Goal: Task Accomplishment & Management: Use online tool/utility

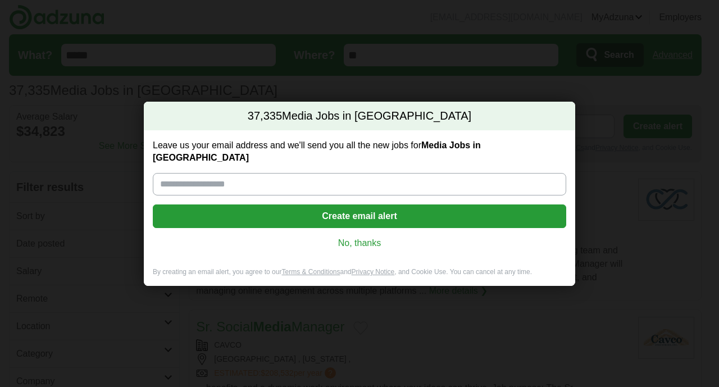
click at [356, 238] on link "No, thanks" at bounding box center [359, 243] width 395 height 12
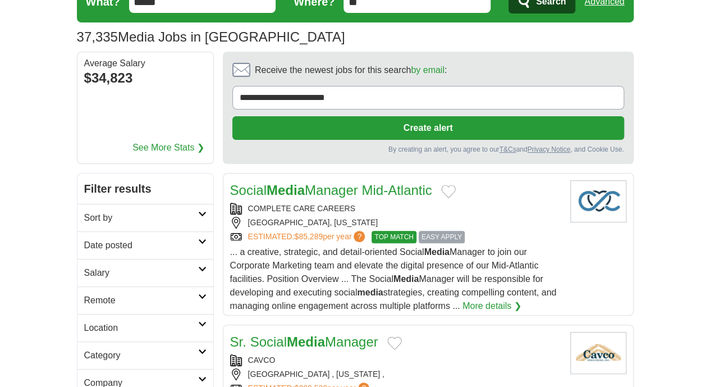
scroll to position [56, 0]
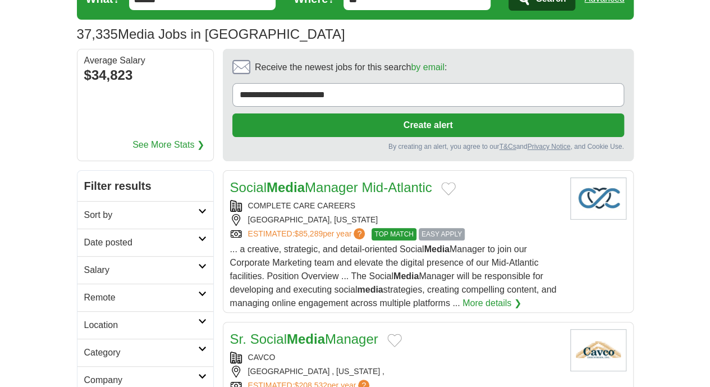
click at [108, 229] on link "Date posted" at bounding box center [145, 243] width 136 height 28
click at [84, 279] on link "Last 3 days" at bounding box center [145, 285] width 122 height 13
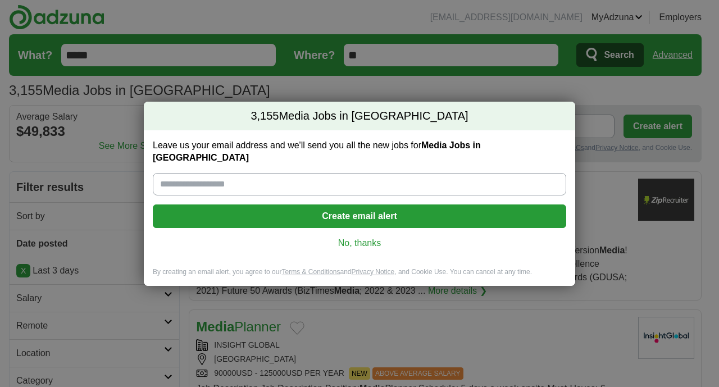
click at [361, 237] on link "No, thanks" at bounding box center [359, 243] width 395 height 12
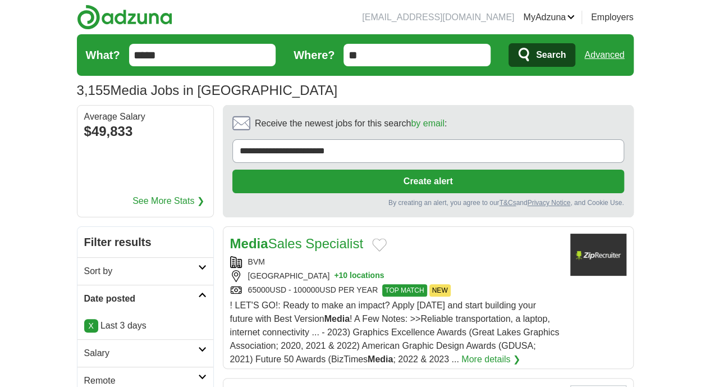
click at [198, 292] on icon at bounding box center [202, 295] width 8 height 6
click at [472, 52] on input "**" at bounding box center [417, 55] width 147 height 22
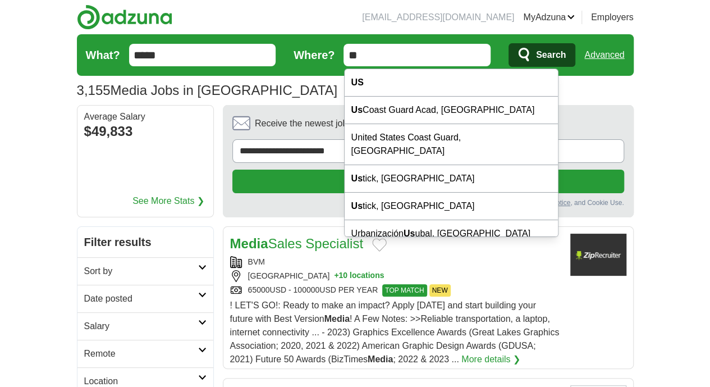
type input "*"
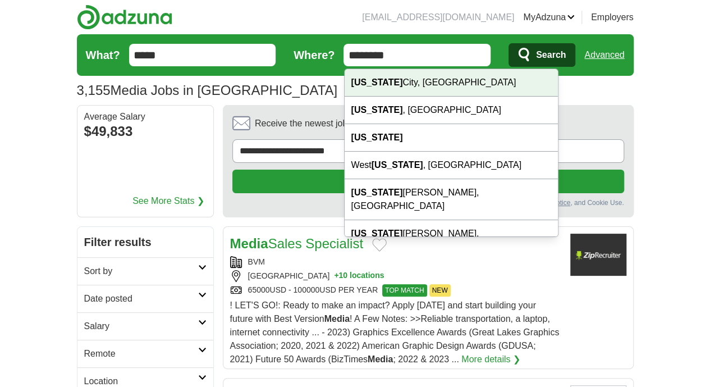
click at [417, 87] on div "New York City, NY" at bounding box center [451, 83] width 213 height 28
type input "**********"
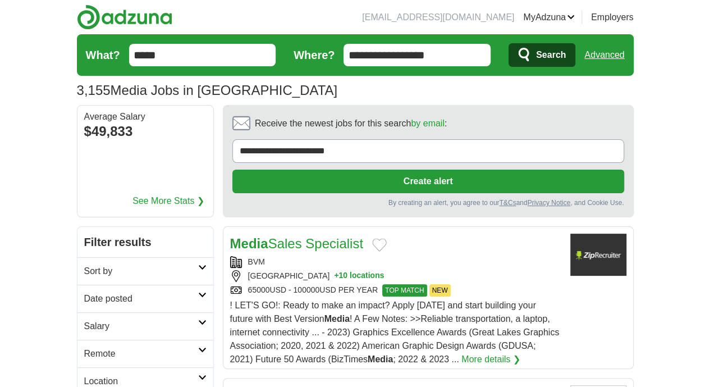
click at [566, 58] on span "Search" at bounding box center [551, 55] width 30 height 22
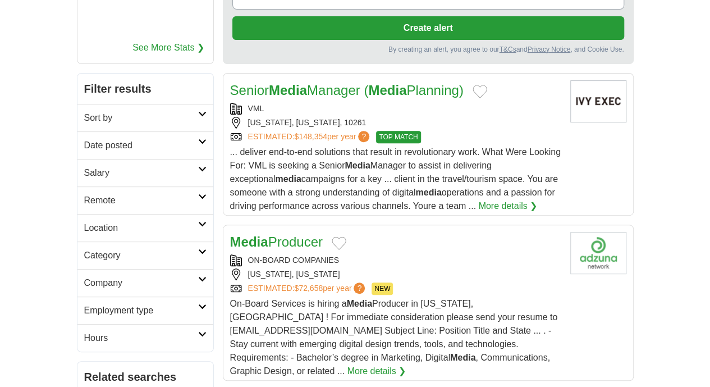
scroll to position [165, 0]
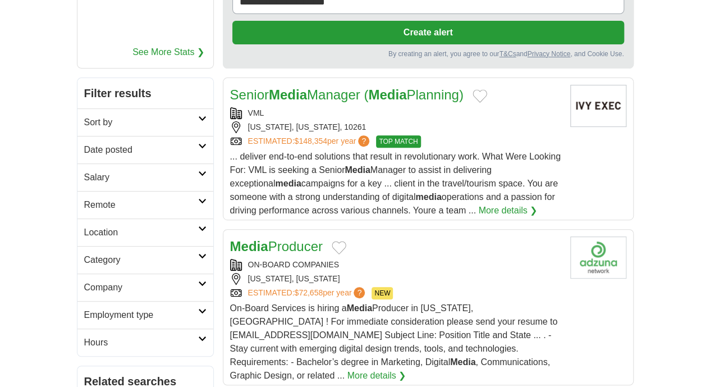
click at [140, 281] on h2 "Company" at bounding box center [141, 287] width 114 height 13
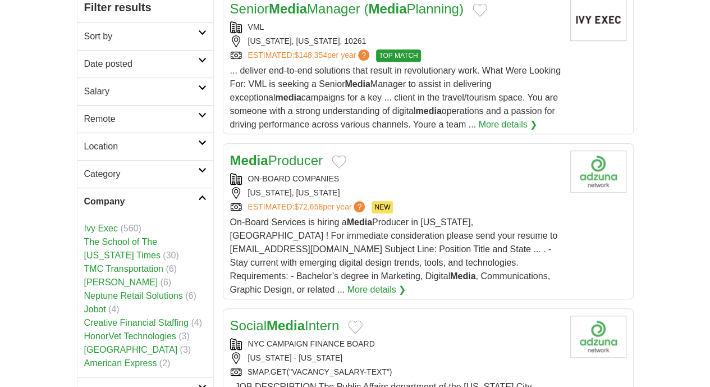
scroll to position [253, 0]
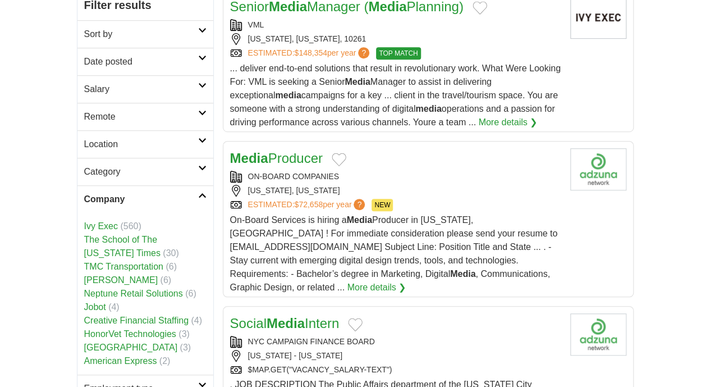
click at [163, 193] on h2 "Company" at bounding box center [141, 199] width 114 height 13
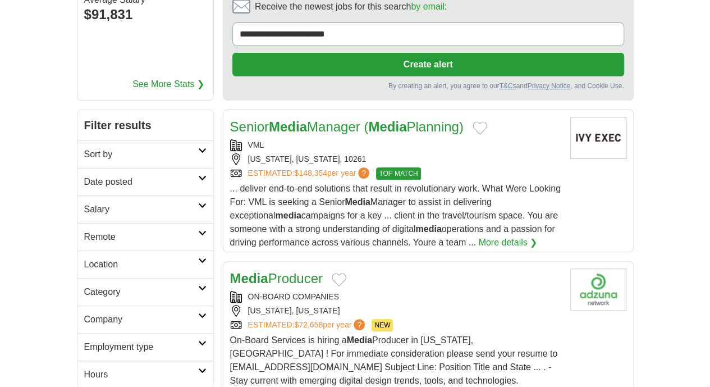
scroll to position [0, 0]
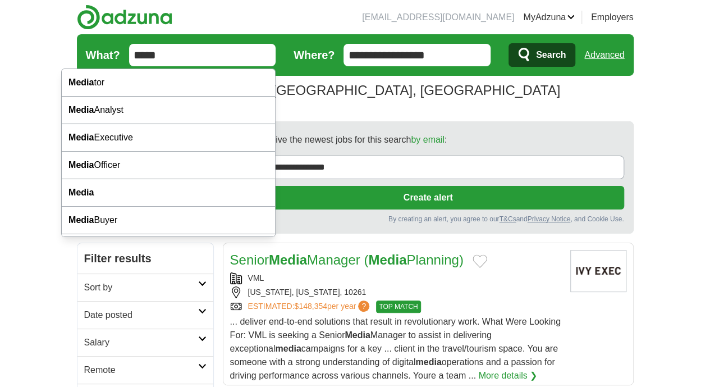
click at [129, 53] on input "*****" at bounding box center [202, 55] width 147 height 22
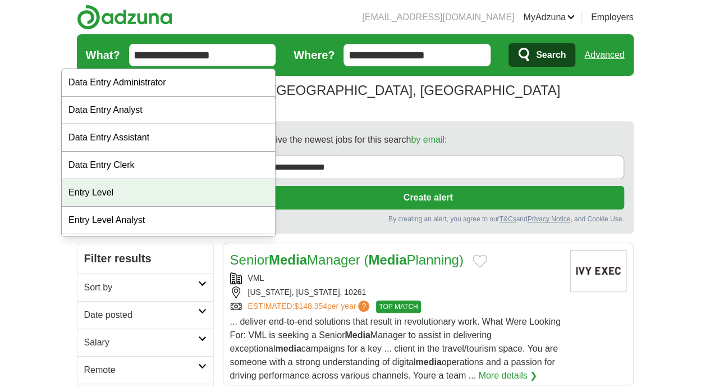
click at [105, 188] on div "Entry Level" at bounding box center [168, 193] width 213 height 28
type input "**********"
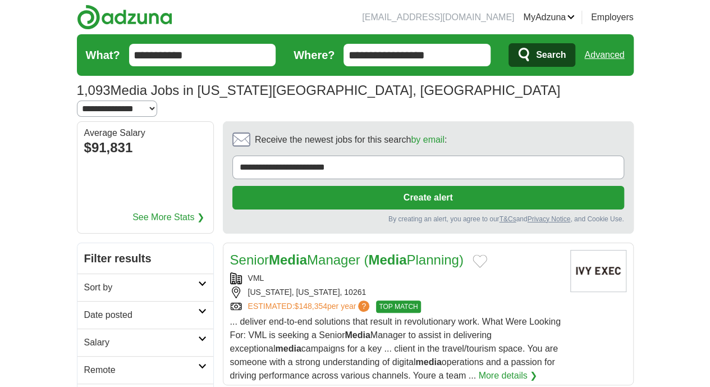
click at [566, 52] on span "Search" at bounding box center [551, 55] width 30 height 22
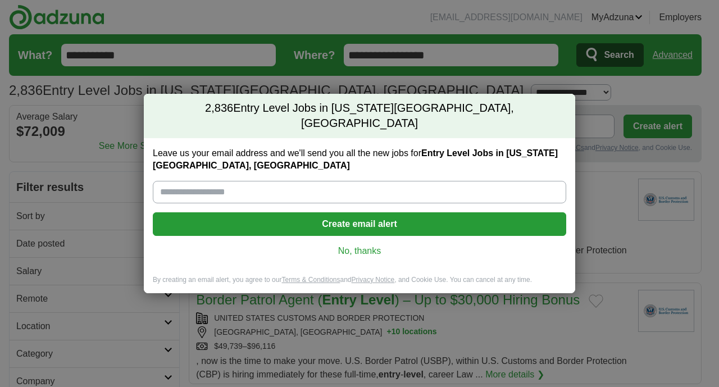
drag, startPoint x: 0, startPoint y: 0, endPoint x: 365, endPoint y: 248, distance: 441.1
click at [365, 248] on link "No, thanks" at bounding box center [359, 251] width 395 height 12
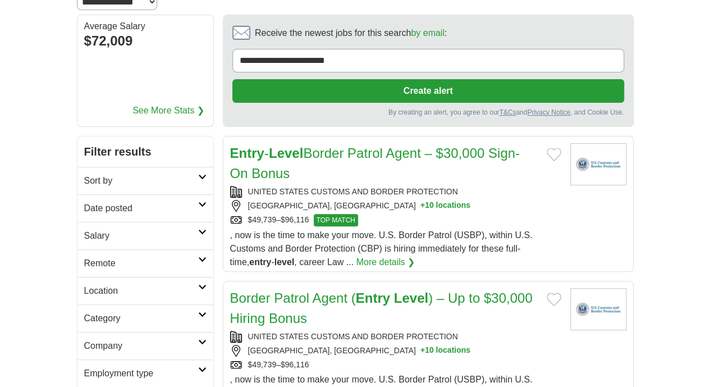
scroll to position [114, 0]
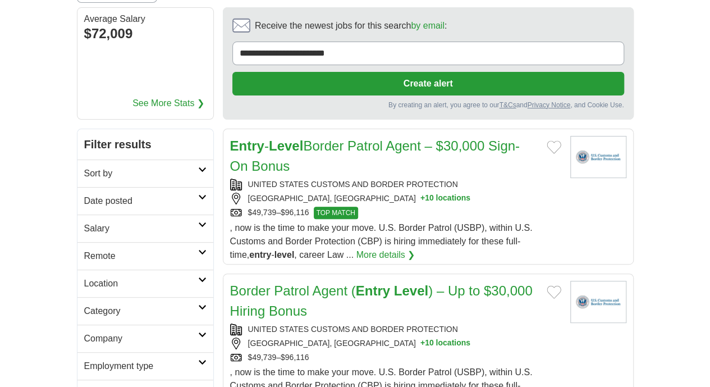
click at [122, 194] on h2 "Date posted" at bounding box center [141, 200] width 114 height 13
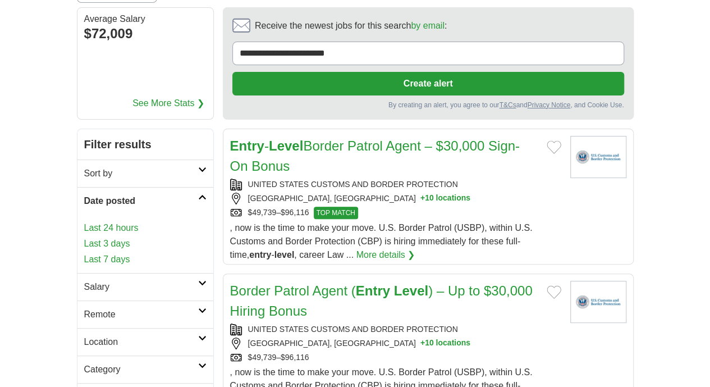
click at [84, 237] on link "Last 3 days" at bounding box center [145, 243] width 122 height 13
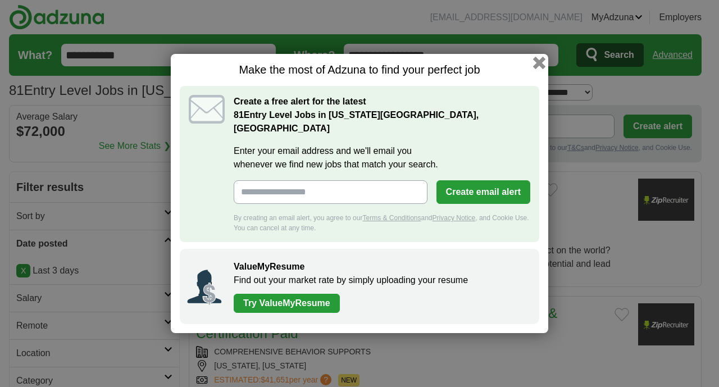
click at [540, 69] on button "button" at bounding box center [539, 63] width 12 height 12
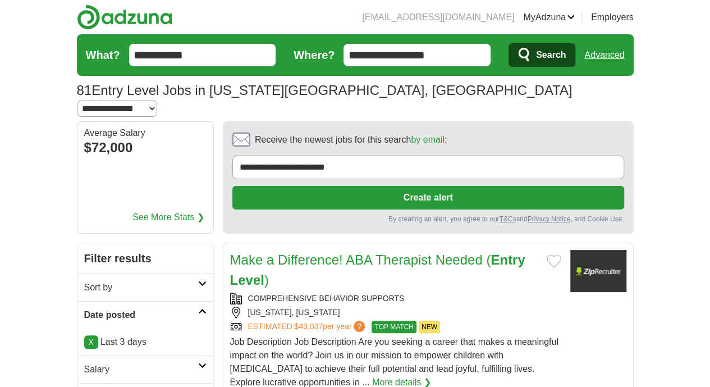
drag, startPoint x: 135, startPoint y: 51, endPoint x: 52, endPoint y: 61, distance: 83.7
click at [77, 61] on form "**********" at bounding box center [355, 55] width 557 height 42
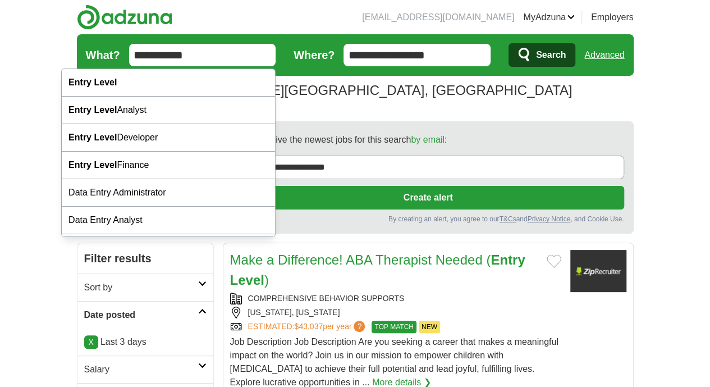
click at [86, 61] on label "What?" at bounding box center [103, 55] width 34 height 17
click at [129, 61] on input "**********" at bounding box center [202, 55] width 147 height 22
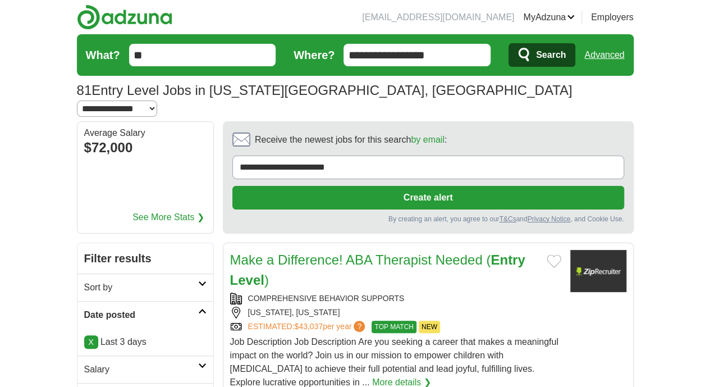
type input "*"
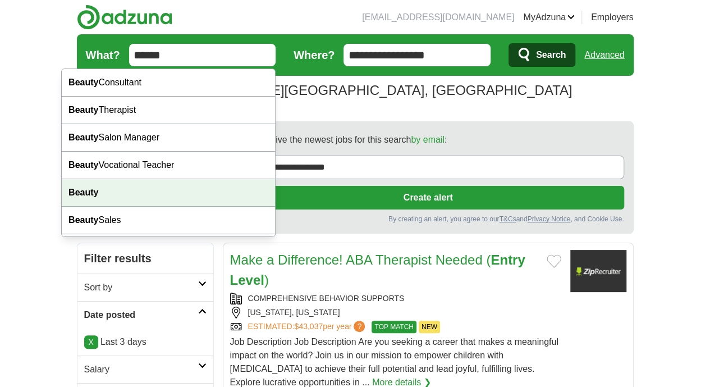
click at [89, 196] on strong "Beauty" at bounding box center [84, 193] width 30 height 10
type input "******"
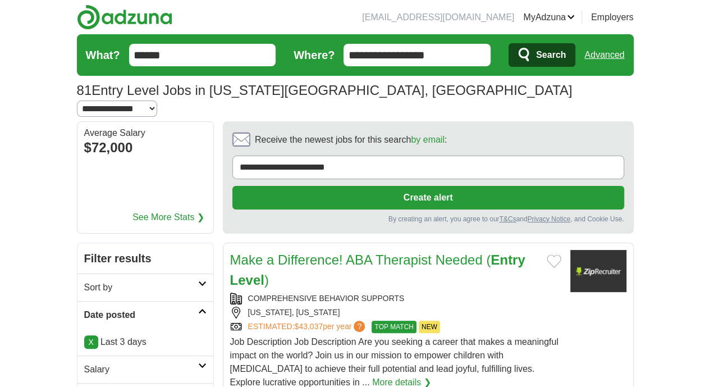
click at [576, 56] on button "Search" at bounding box center [542, 55] width 67 height 24
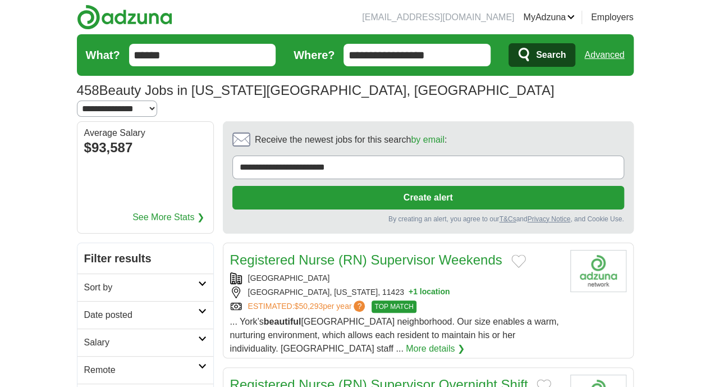
click at [138, 308] on h2 "Date posted" at bounding box center [141, 314] width 114 height 13
click at [84, 351] on link "Last 3 days" at bounding box center [145, 357] width 122 height 13
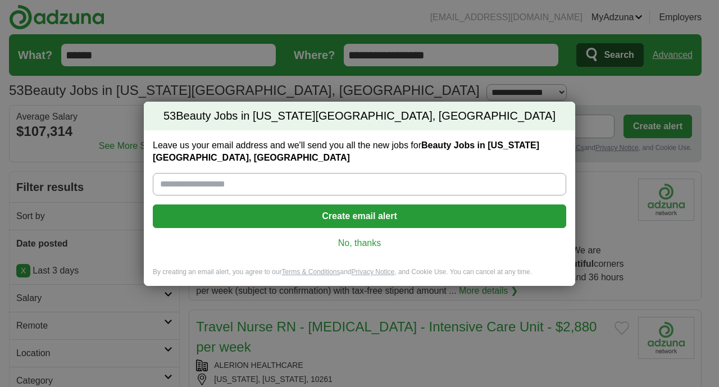
click at [371, 239] on link "No, thanks" at bounding box center [359, 243] width 395 height 12
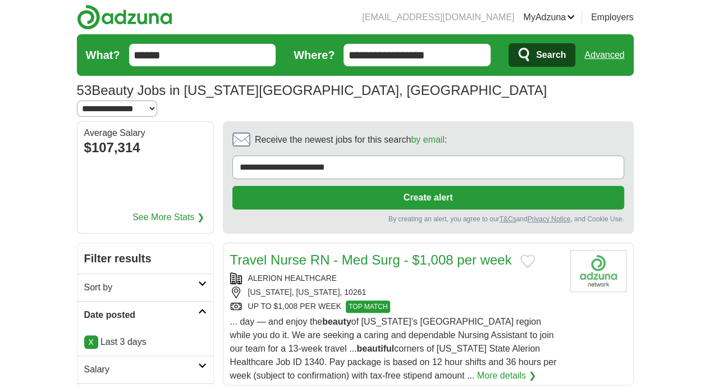
click at [198, 308] on icon at bounding box center [202, 311] width 8 height 6
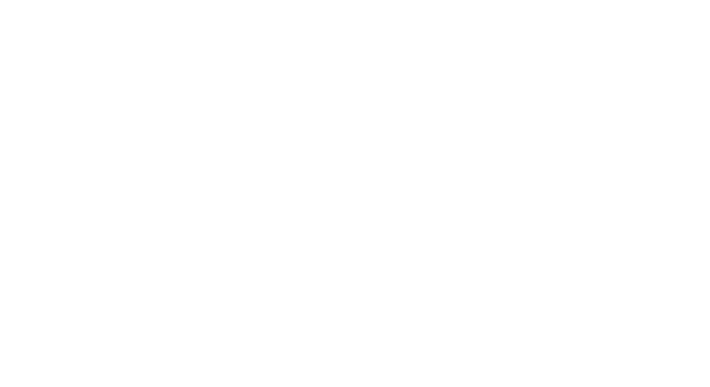
scroll to position [1972, 0]
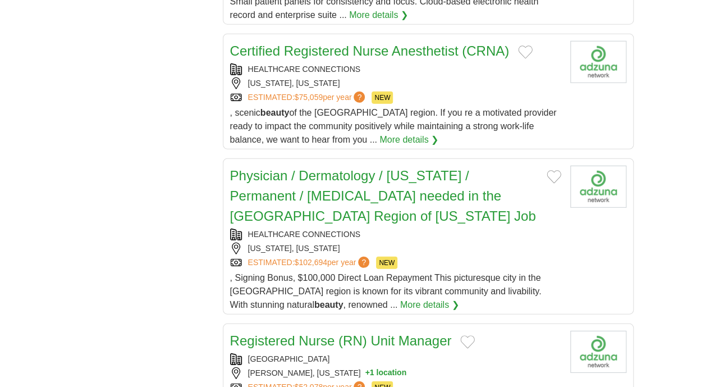
scroll to position [1481, 0]
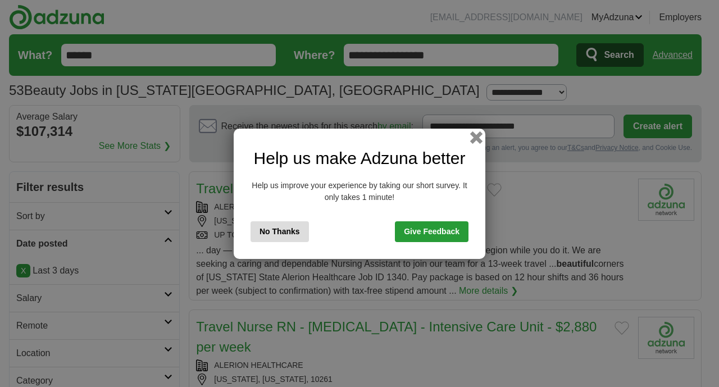
click at [476, 138] on button "button" at bounding box center [476, 137] width 12 height 12
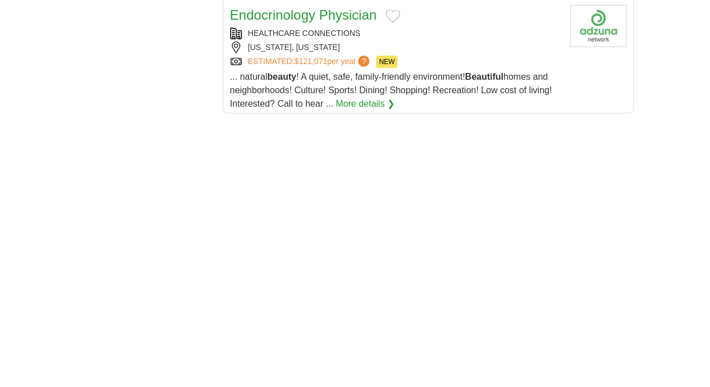
scroll to position [1851, 0]
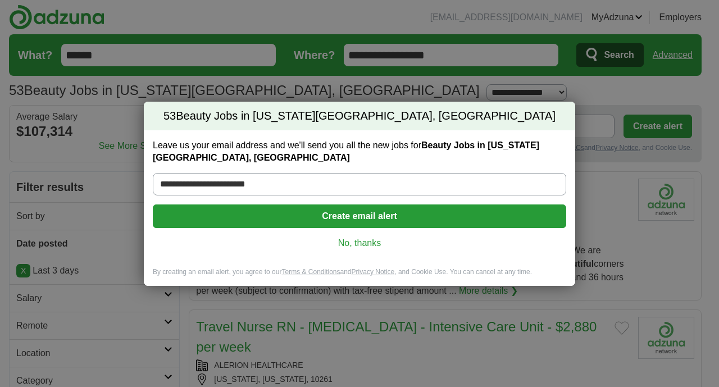
click at [372, 244] on link "No, thanks" at bounding box center [359, 243] width 395 height 12
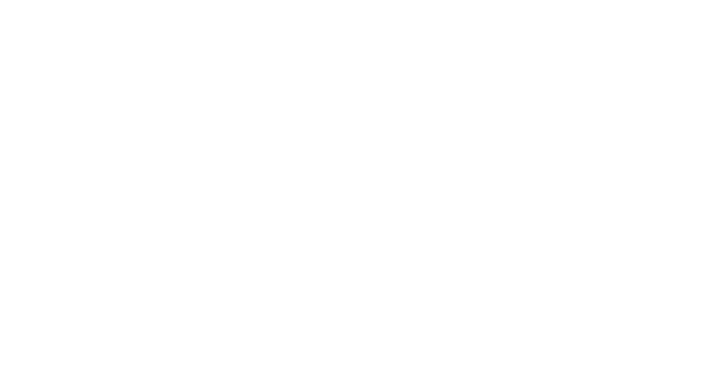
scroll to position [2128, 0]
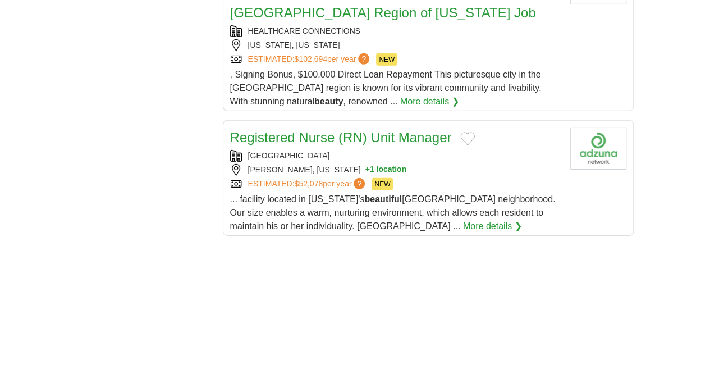
scroll to position [1684, 0]
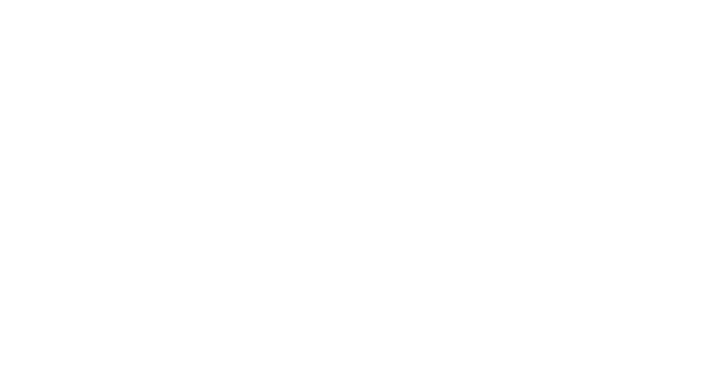
scroll to position [1956, 0]
